Goal: Information Seeking & Learning: Check status

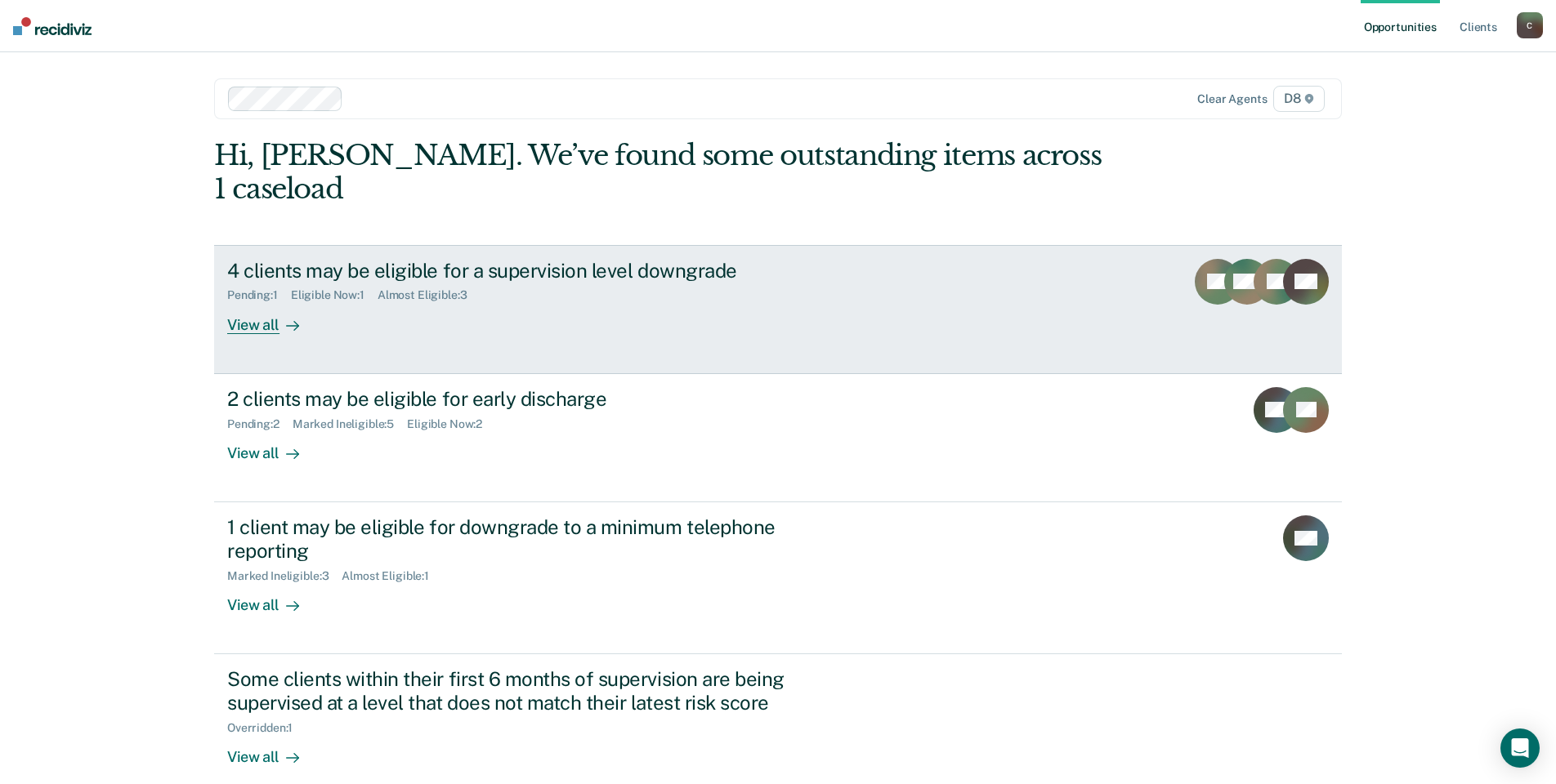
click at [582, 259] on div "4 clients may be eligible for a supervision level downgrade" at bounding box center [514, 271] width 573 height 24
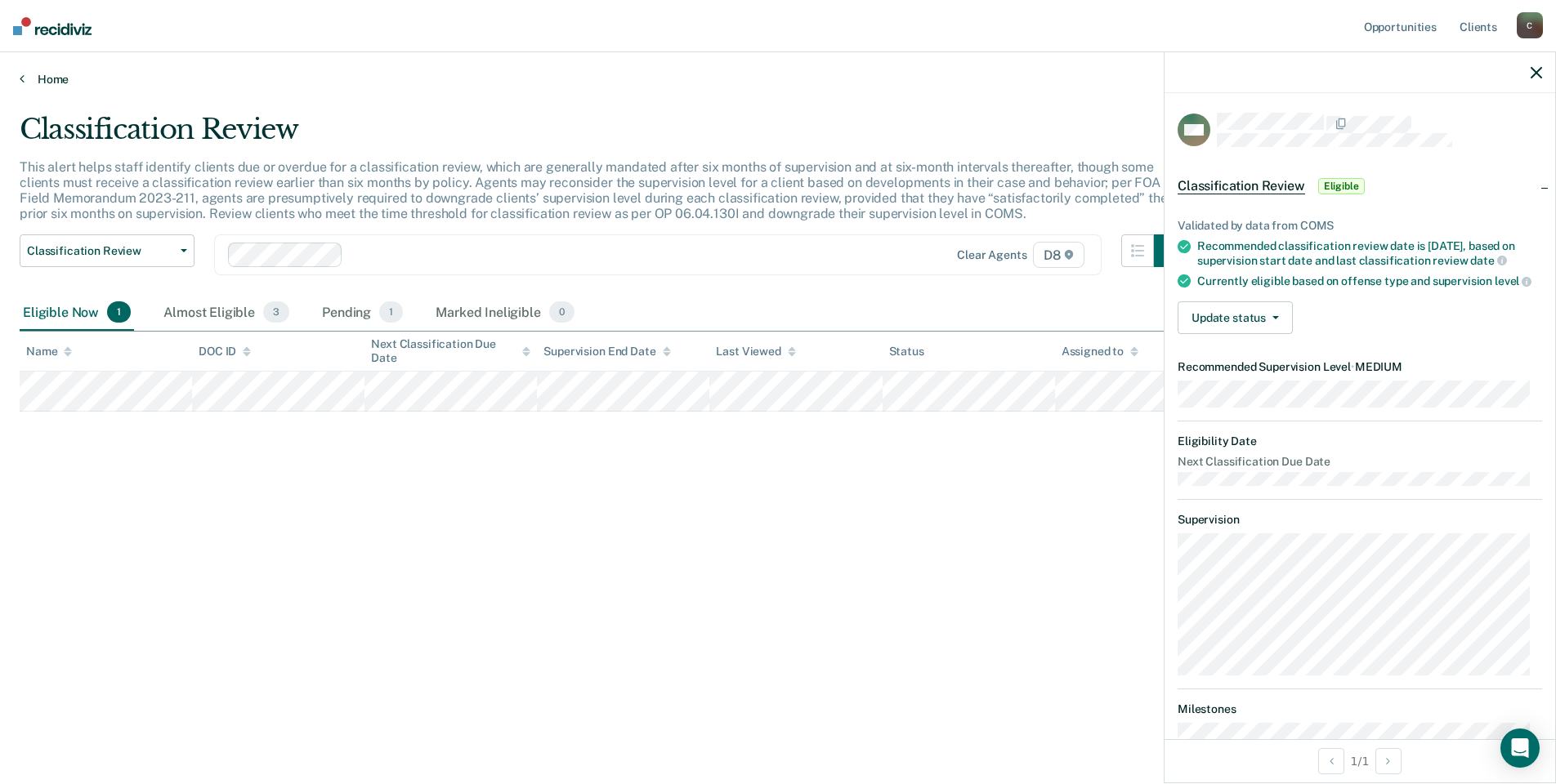
click at [51, 81] on link "Home" at bounding box center [778, 78] width 1517 height 14
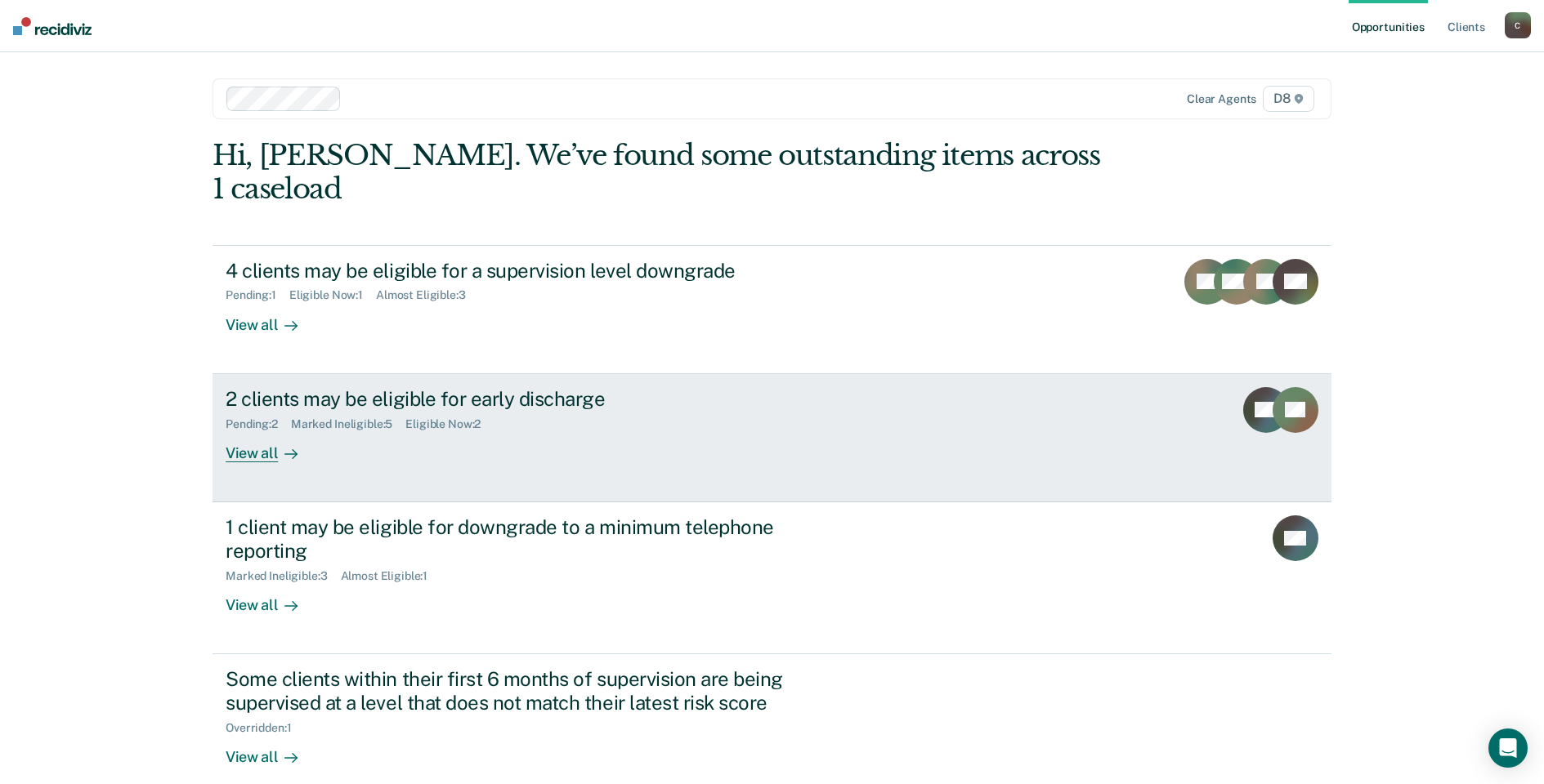
click at [369, 387] on div "2 clients may be eligible for early discharge" at bounding box center [513, 399] width 573 height 24
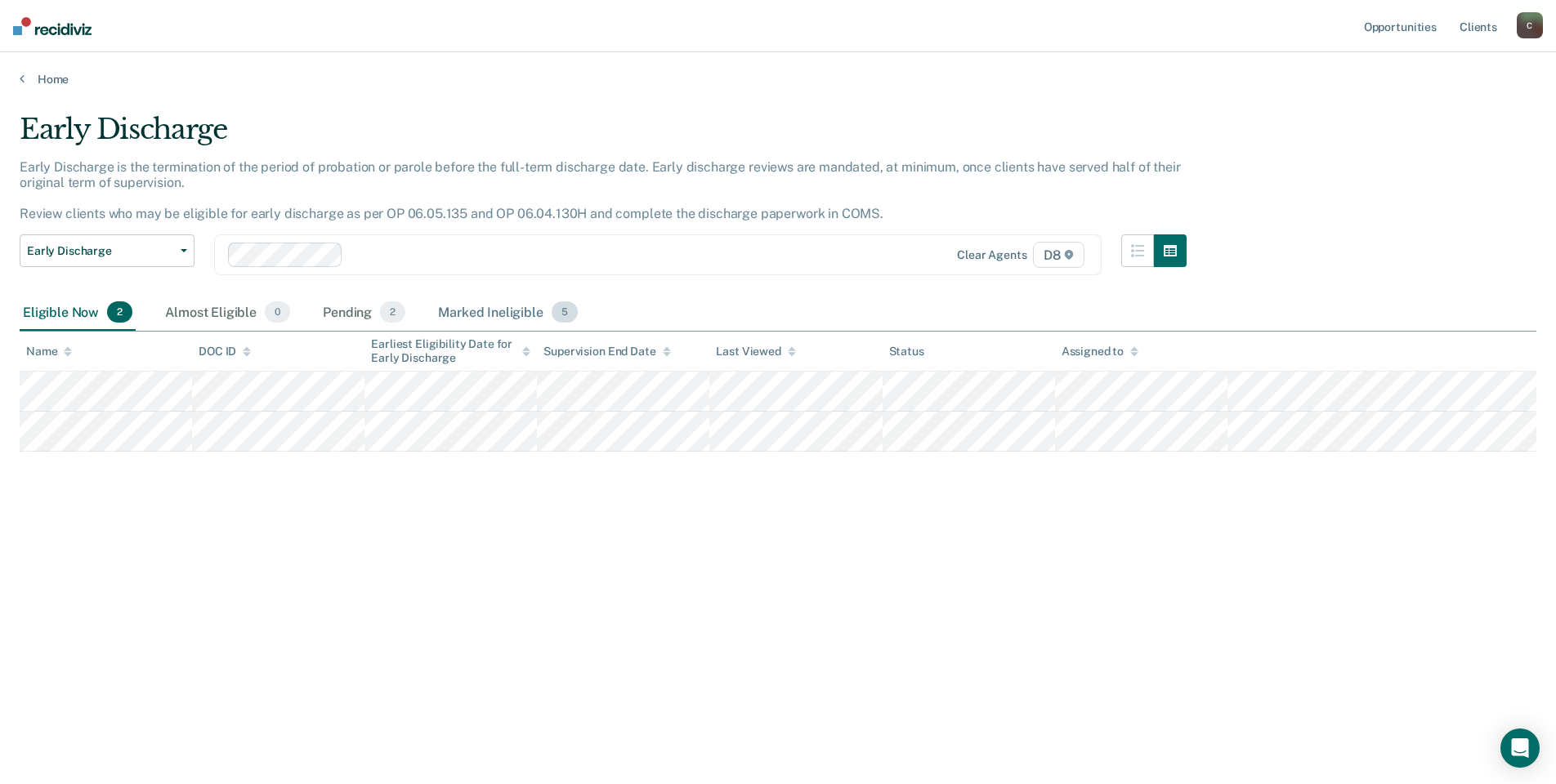
click at [512, 312] on div "Marked Ineligible 5" at bounding box center [508, 313] width 146 height 36
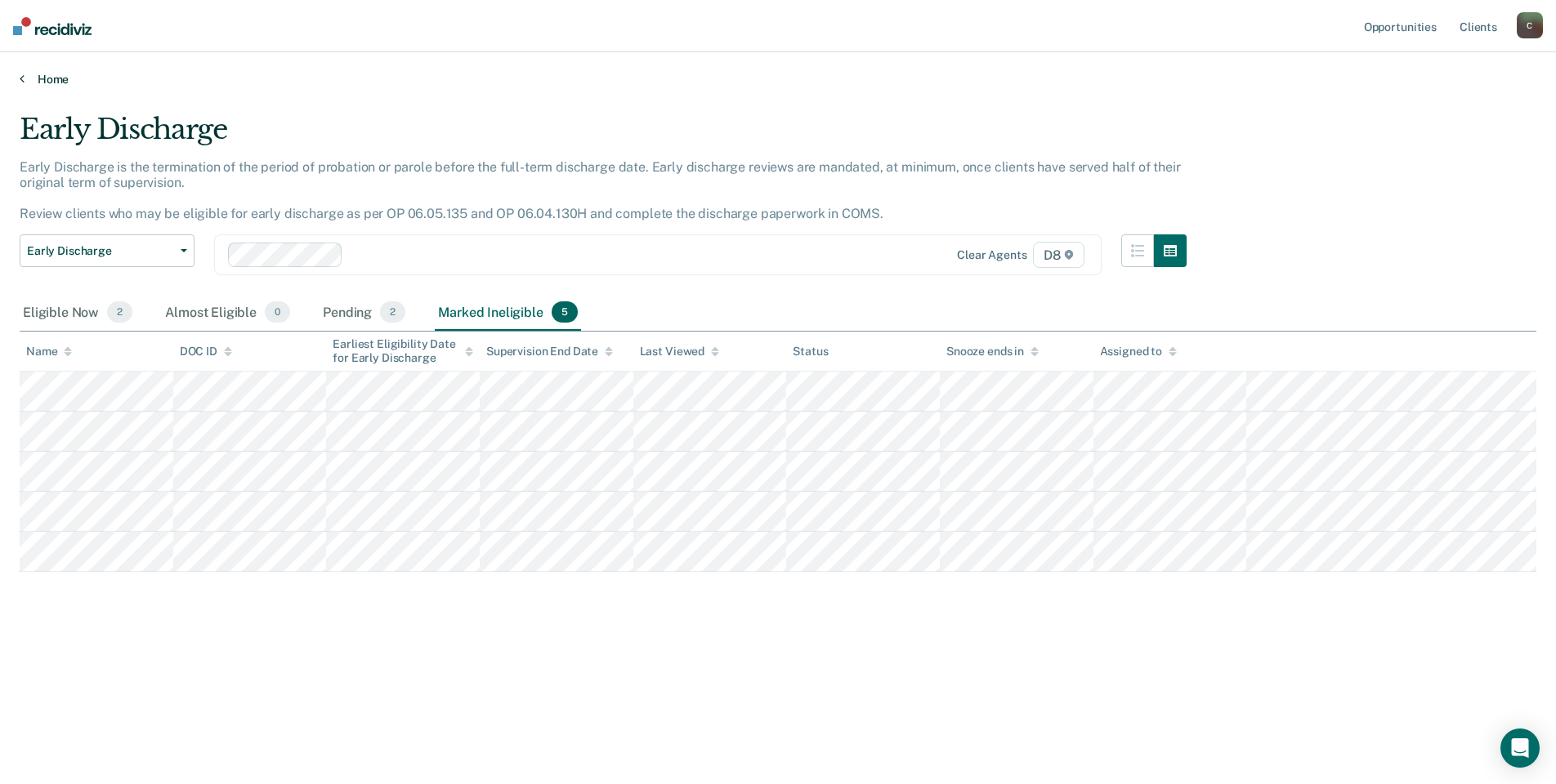
click at [41, 79] on link "Home" at bounding box center [778, 78] width 1517 height 14
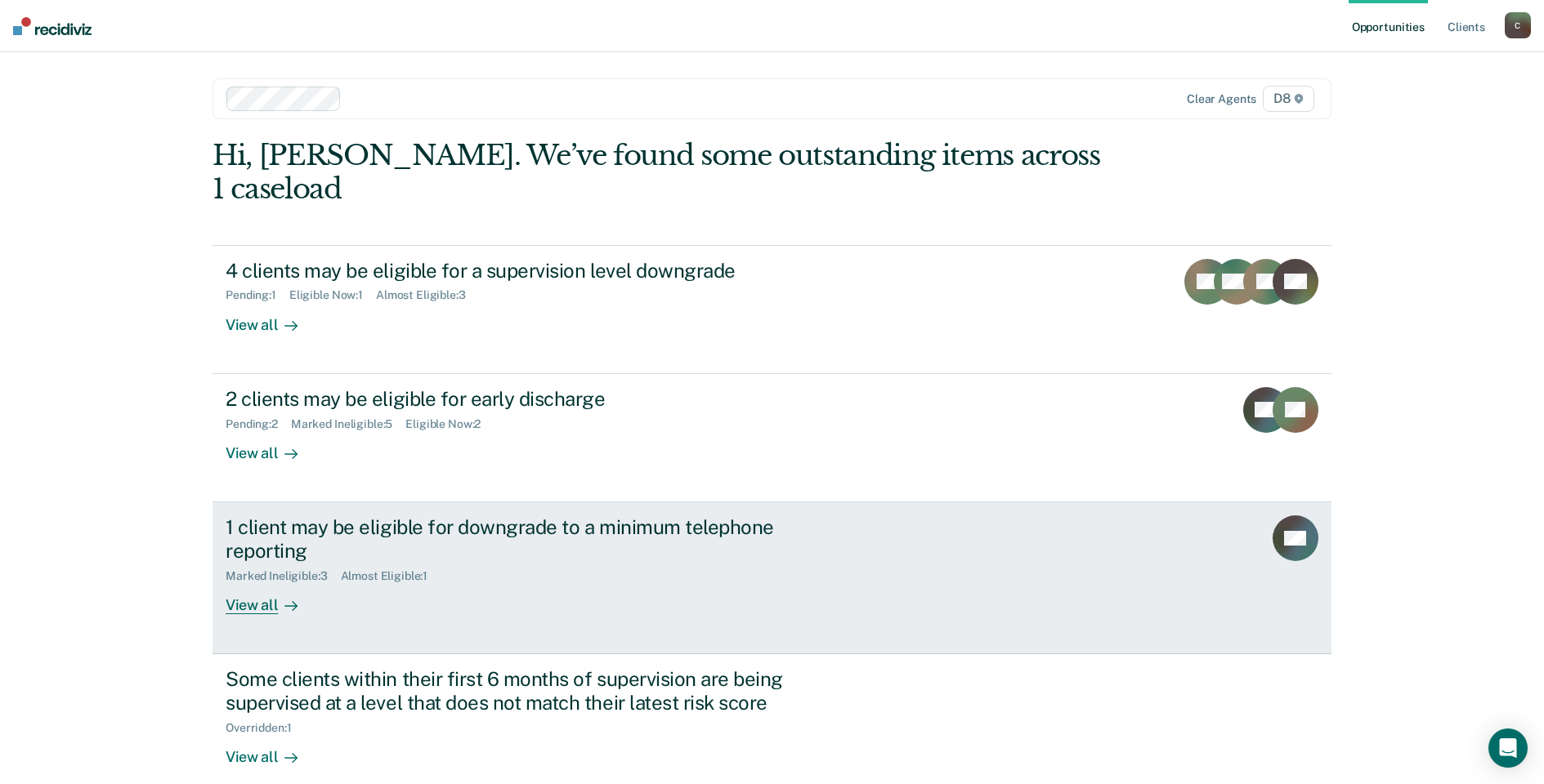
click at [291, 516] on div "1 client may be eligible for downgrade to a minimum telephone reporting" at bounding box center [513, 540] width 573 height 47
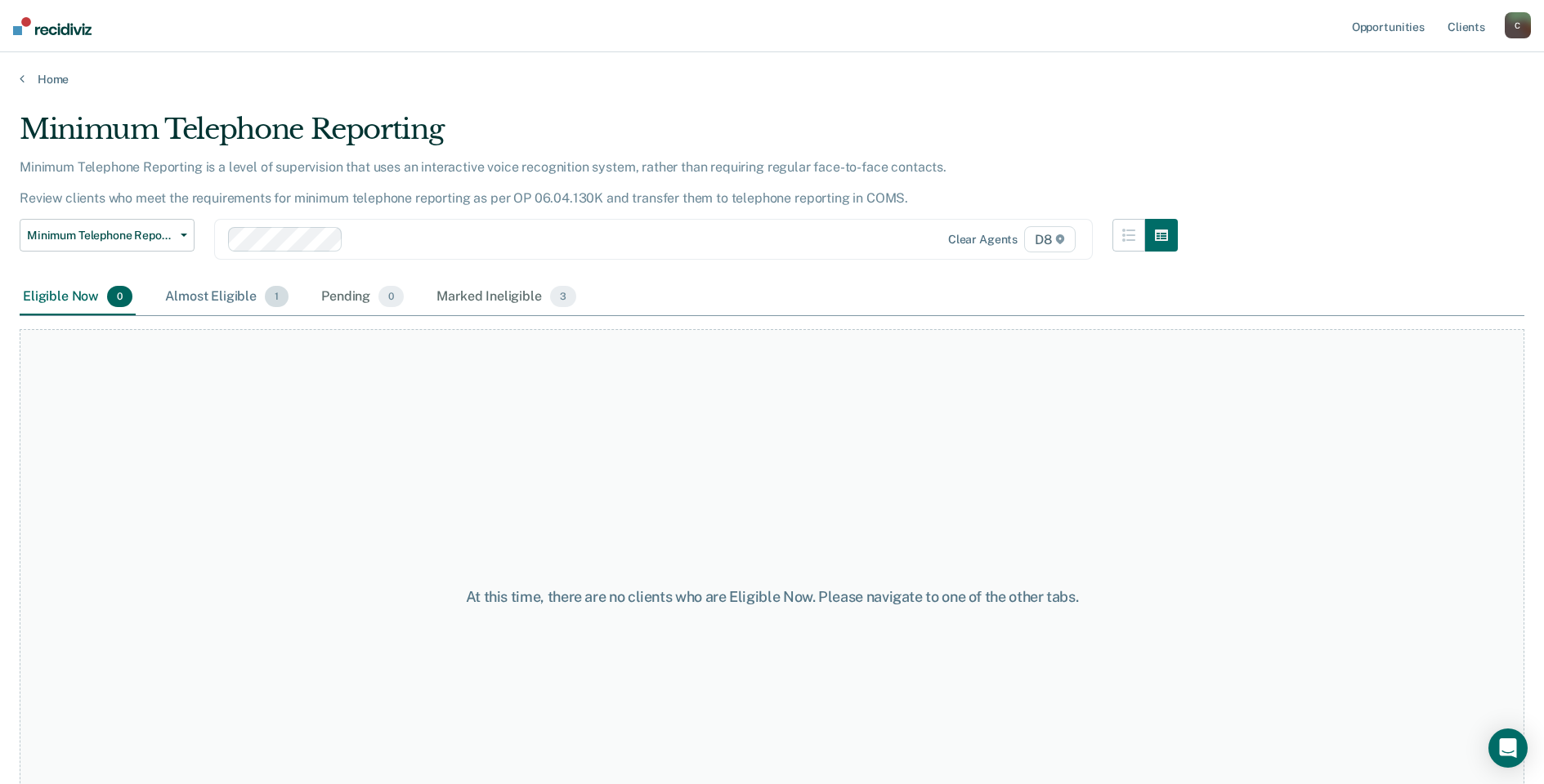
click at [187, 300] on div "Almost Eligible 1" at bounding box center [227, 297] width 130 height 36
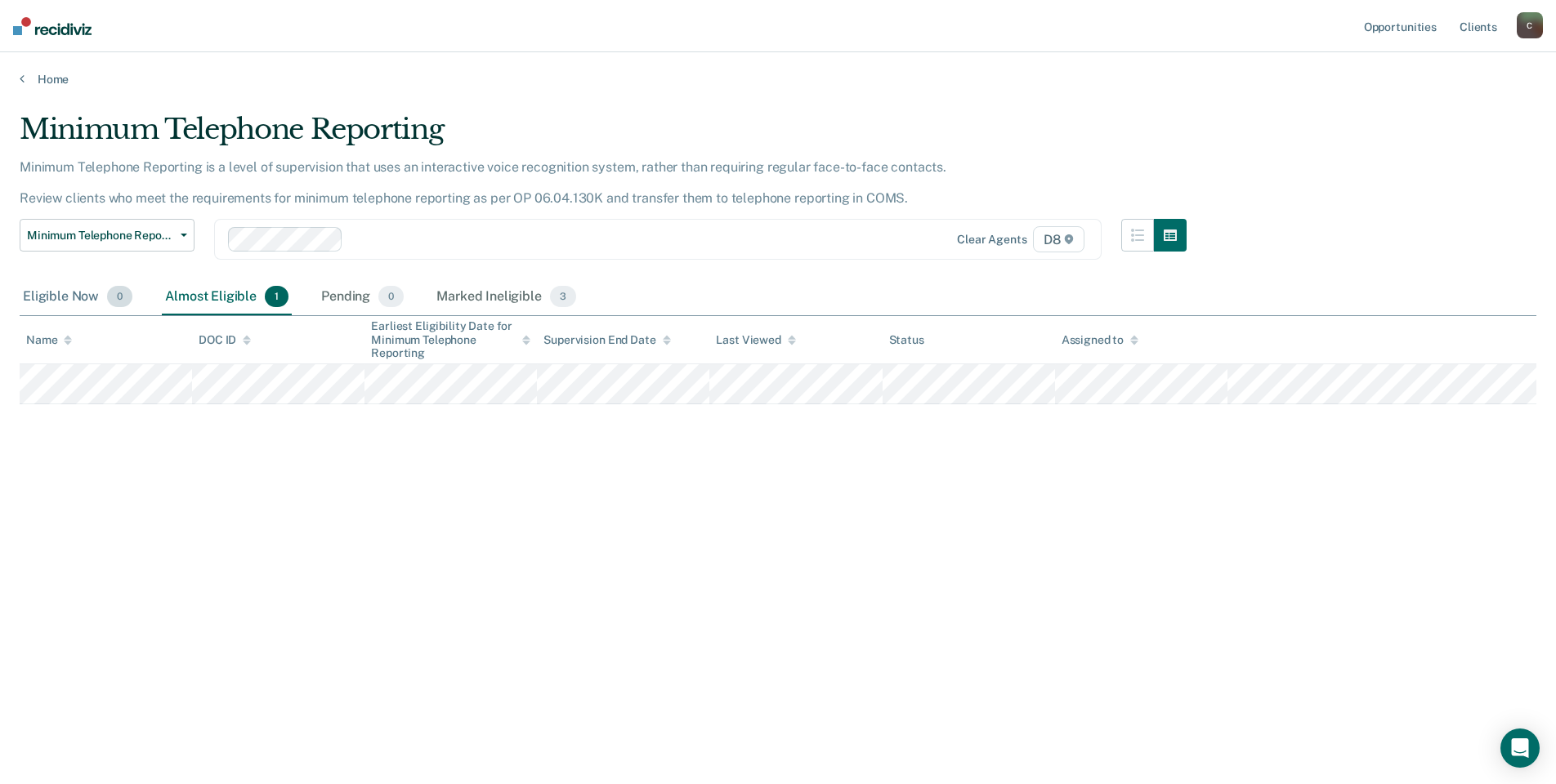
click at [55, 303] on div "Eligible Now 0" at bounding box center [78, 297] width 116 height 36
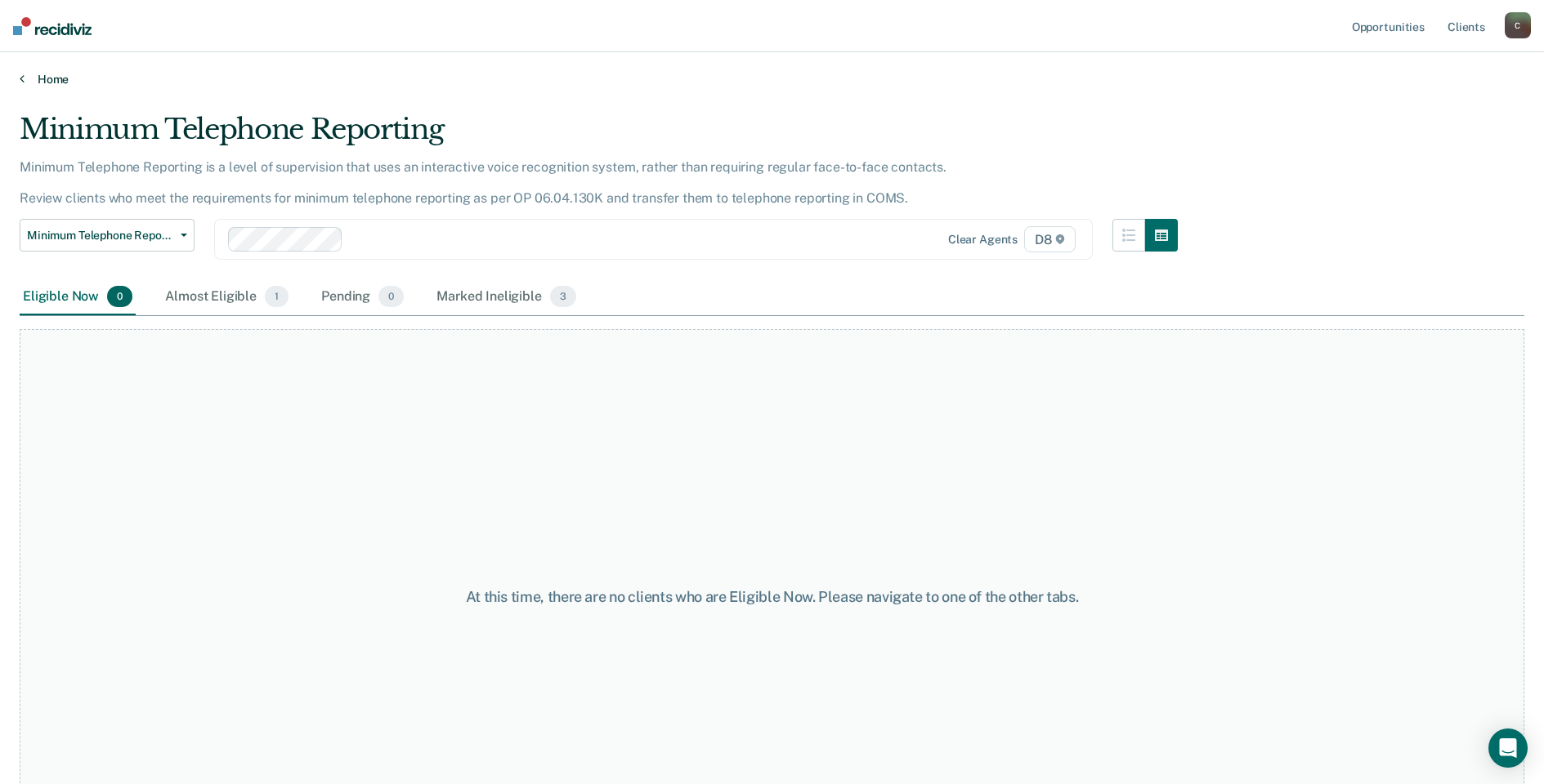
click at [46, 79] on link "Home" at bounding box center [772, 78] width 1504 height 14
